Goal: Find contact information: Find contact information

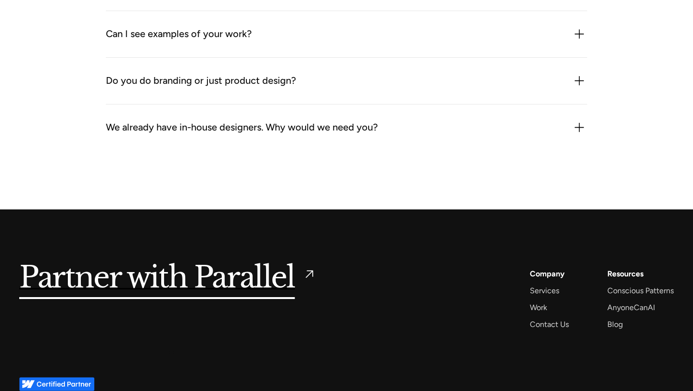
scroll to position [2885, 0]
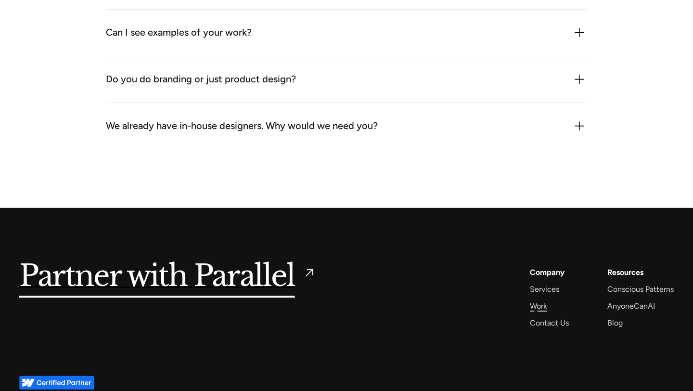
click at [535, 309] on div "Work" at bounding box center [537, 305] width 17 height 13
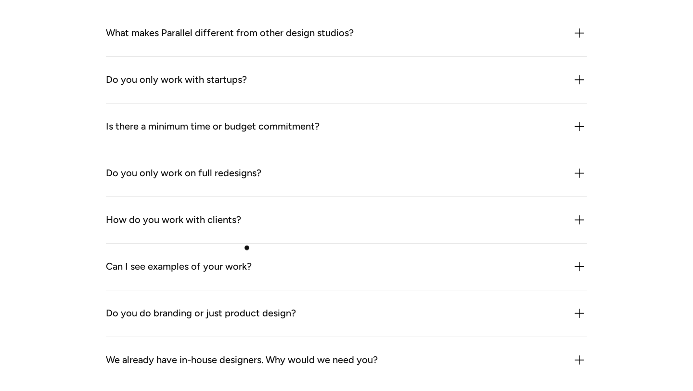
scroll to position [2925, 0]
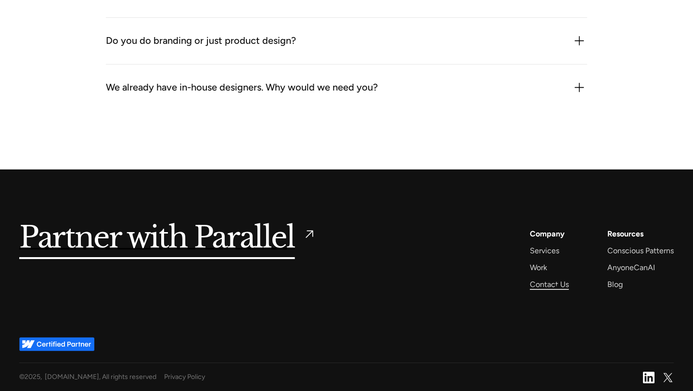
click at [554, 285] on div "Contact Us" at bounding box center [548, 283] width 39 height 13
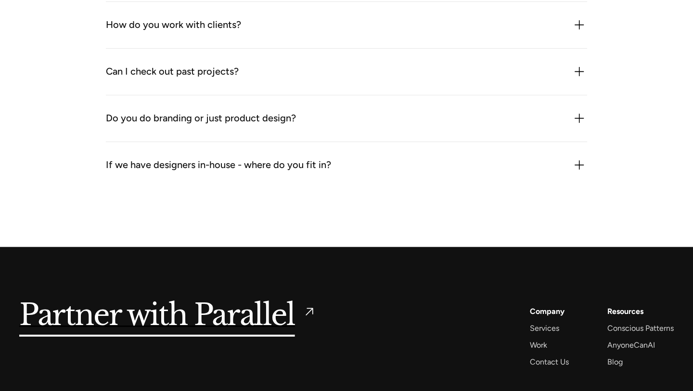
scroll to position [1235, 0]
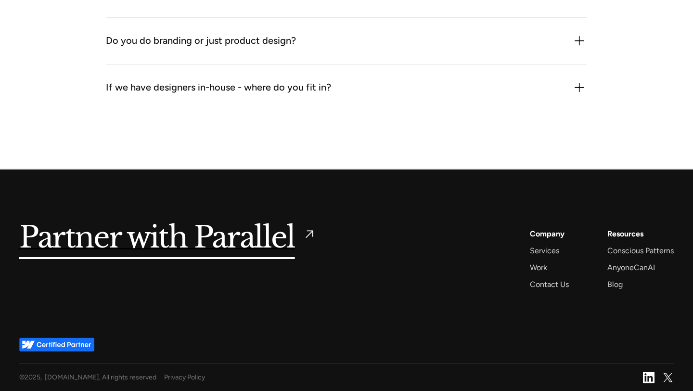
click at [651, 382] on img at bounding box center [649, 377] width 12 height 12
